Goal: Information Seeking & Learning: Find specific fact

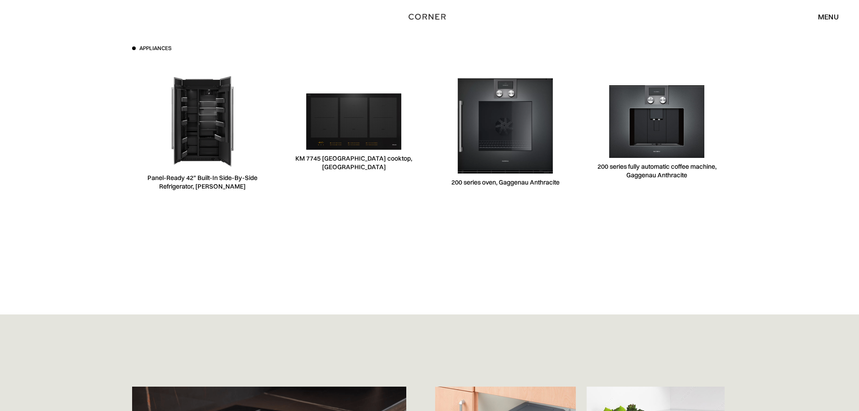
scroll to position [2666, 0]
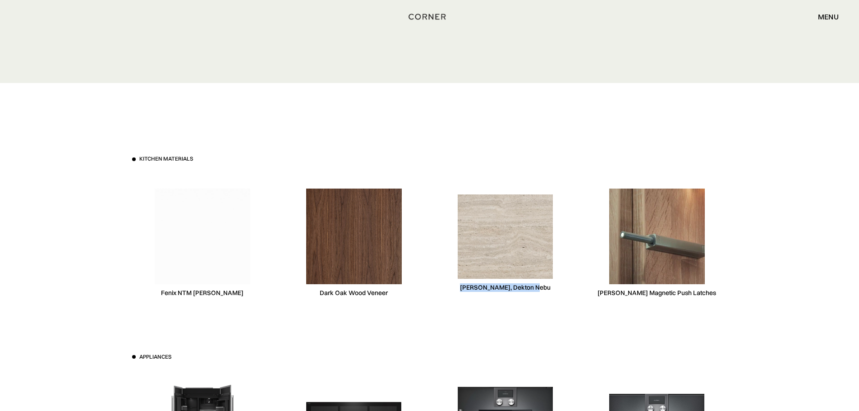
drag, startPoint x: 498, startPoint y: 289, endPoint x: 470, endPoint y: 291, distance: 28.9
click at [470, 291] on div "[PERSON_NAME], Dekton Nebu" at bounding box center [505, 243] width 141 height 139
copy div "[PERSON_NAME], Dekton Nebu"
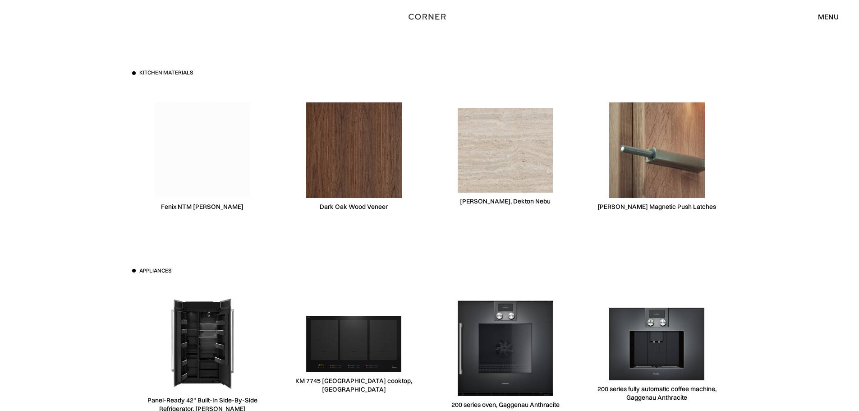
scroll to position [2751, 0]
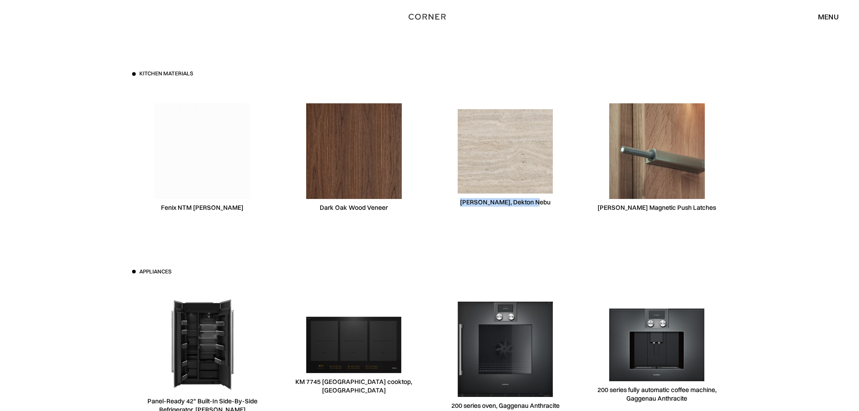
drag, startPoint x: 542, startPoint y: 205, endPoint x: 466, endPoint y: 204, distance: 75.8
click at [466, 204] on div "[PERSON_NAME], Dekton Nebu" at bounding box center [505, 157] width 141 height 139
copy div "[PERSON_NAME], Dekton Nebu"
